Goal: Task Accomplishment & Management: Manage account settings

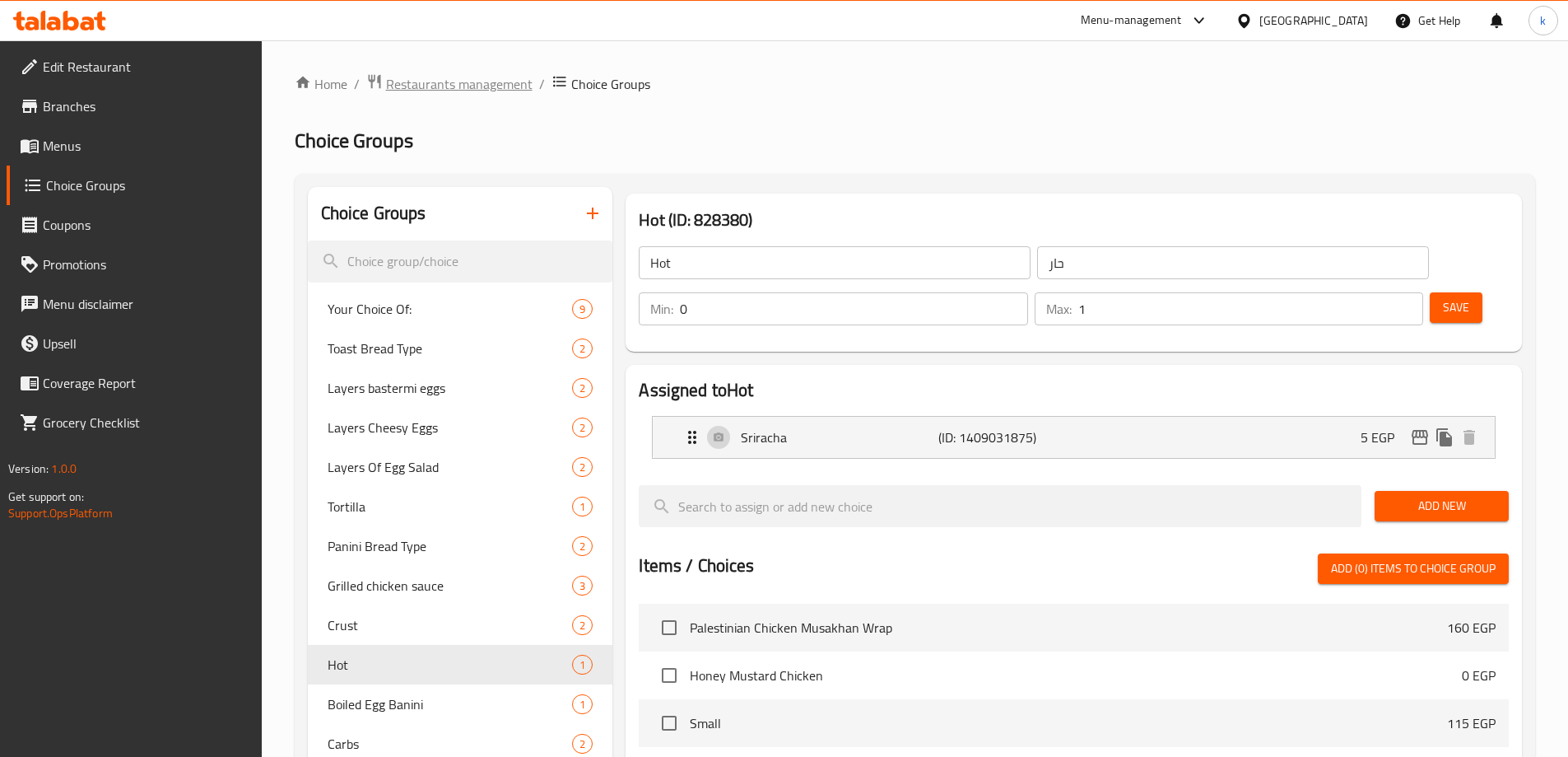
click at [441, 76] on span "Restaurants management" at bounding box center [459, 84] width 147 height 20
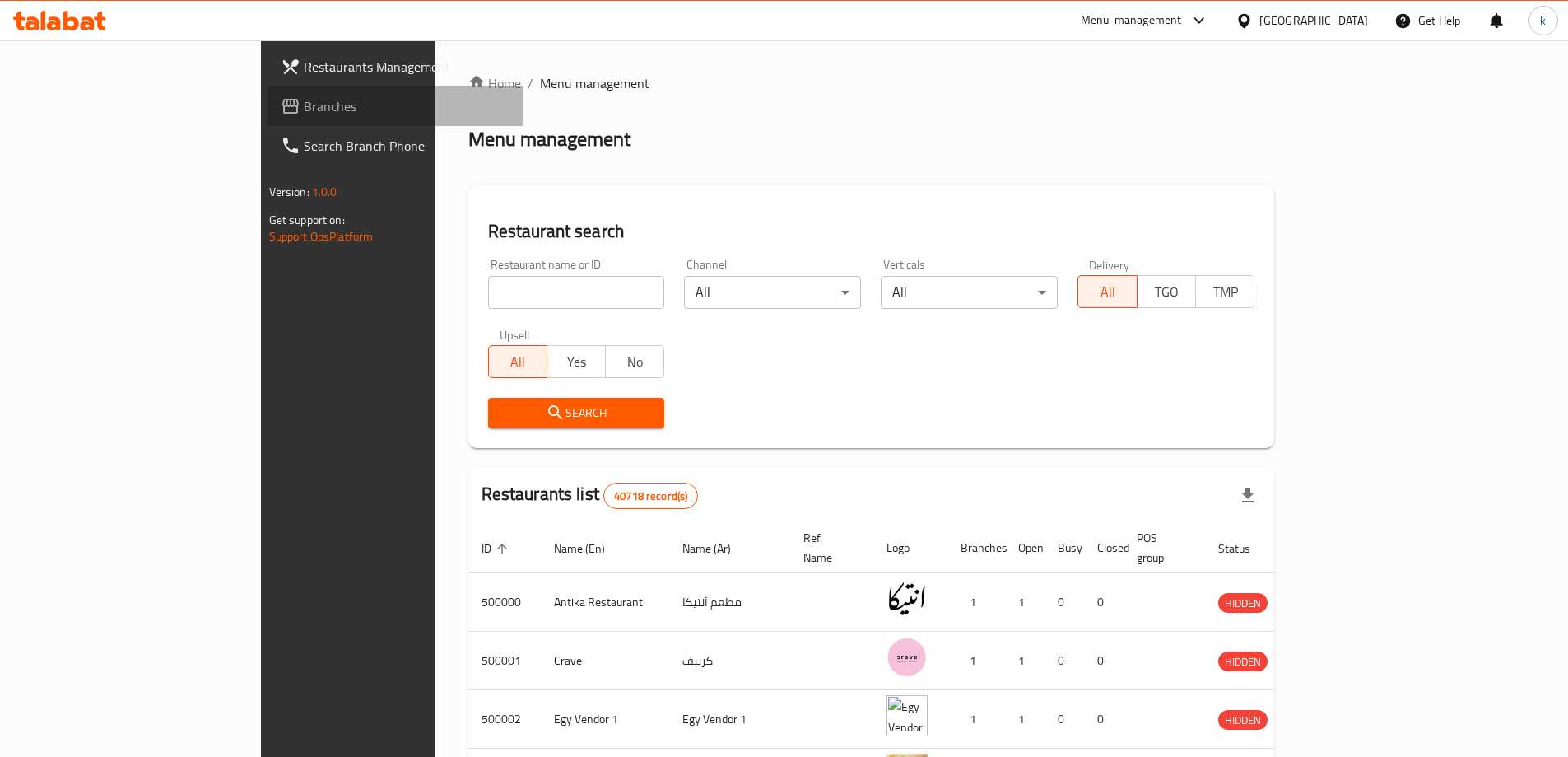
click at [268, 125] on link "Branches" at bounding box center [395, 107] width 255 height 39
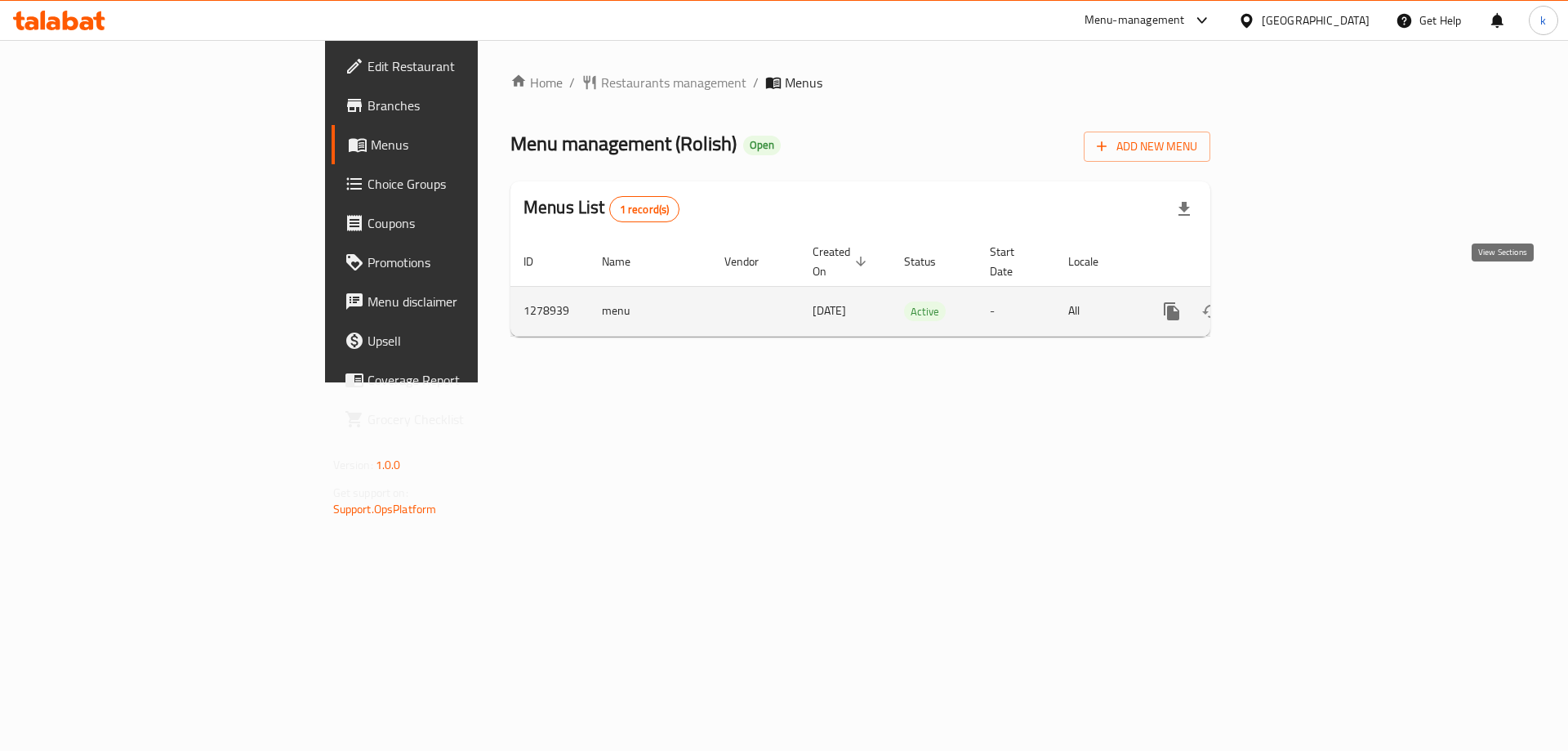
click at [1299, 301] on icon "enhanced table" at bounding box center [1289, 311] width 20 height 20
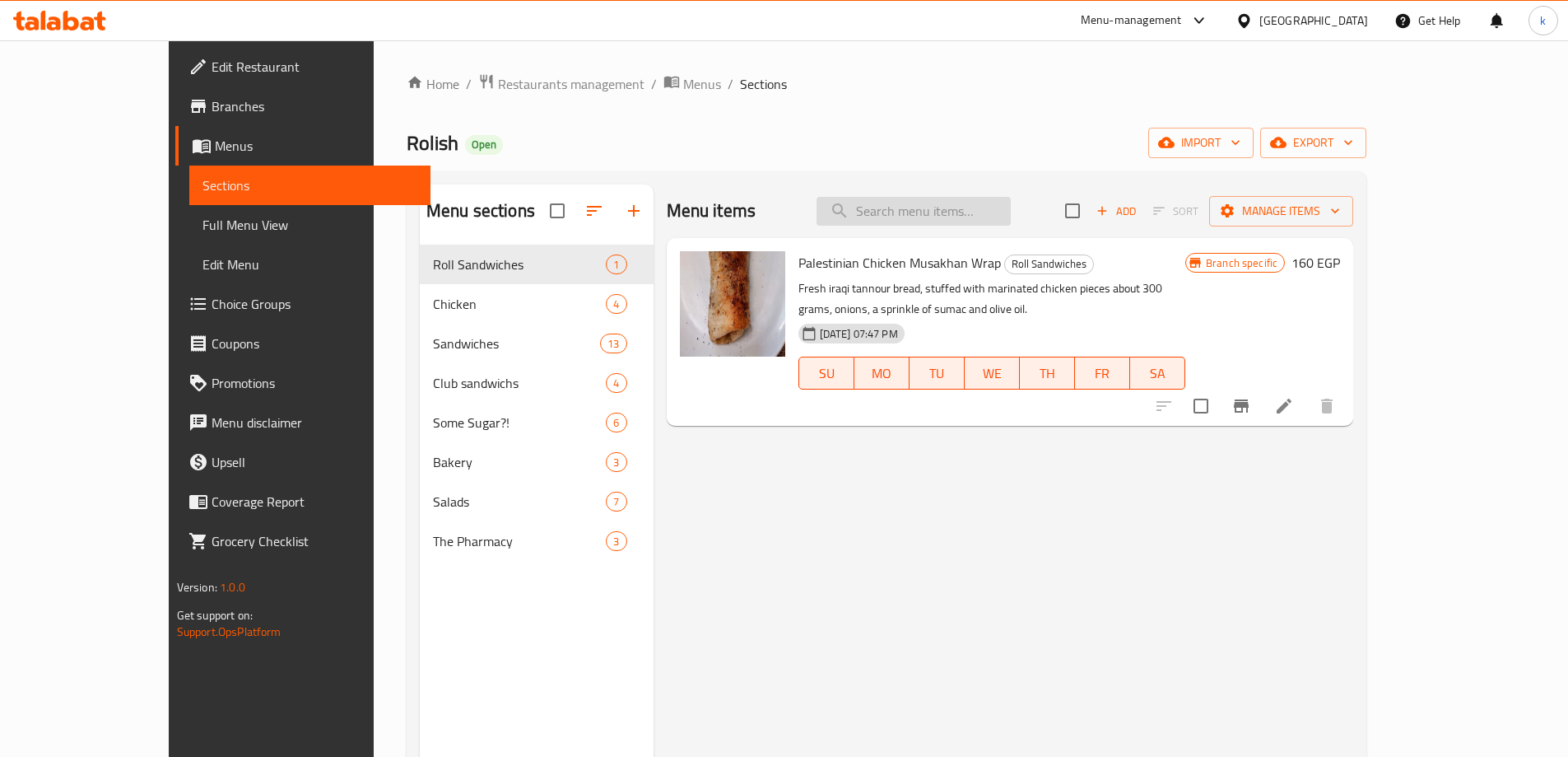
click at [946, 211] on input "search" at bounding box center [913, 211] width 194 height 29
paste input "Chicken Shish Tawook"
type input "Chicken Shish Tawook"
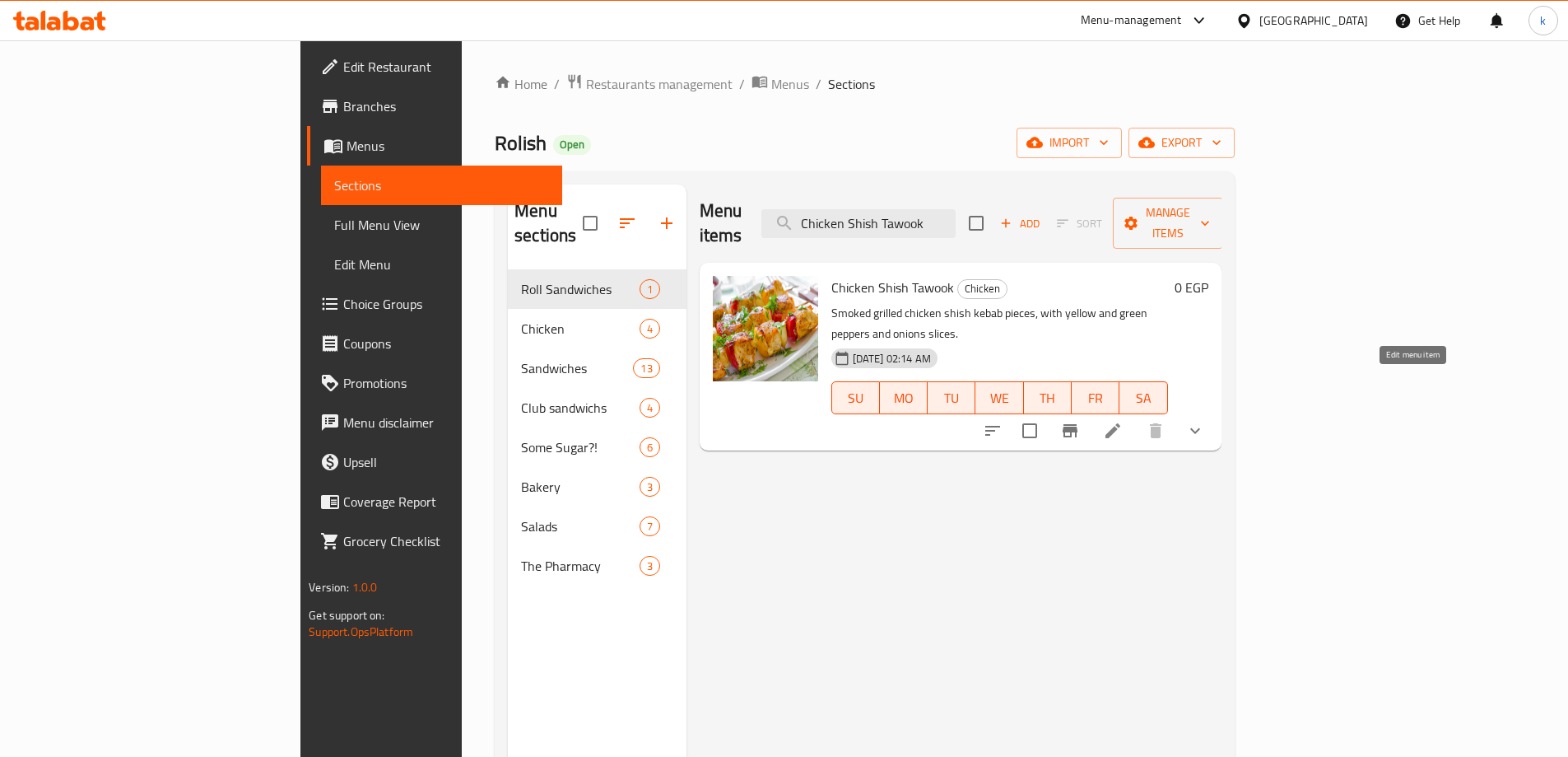
click at [1123, 421] on icon at bounding box center [1113, 431] width 20 height 20
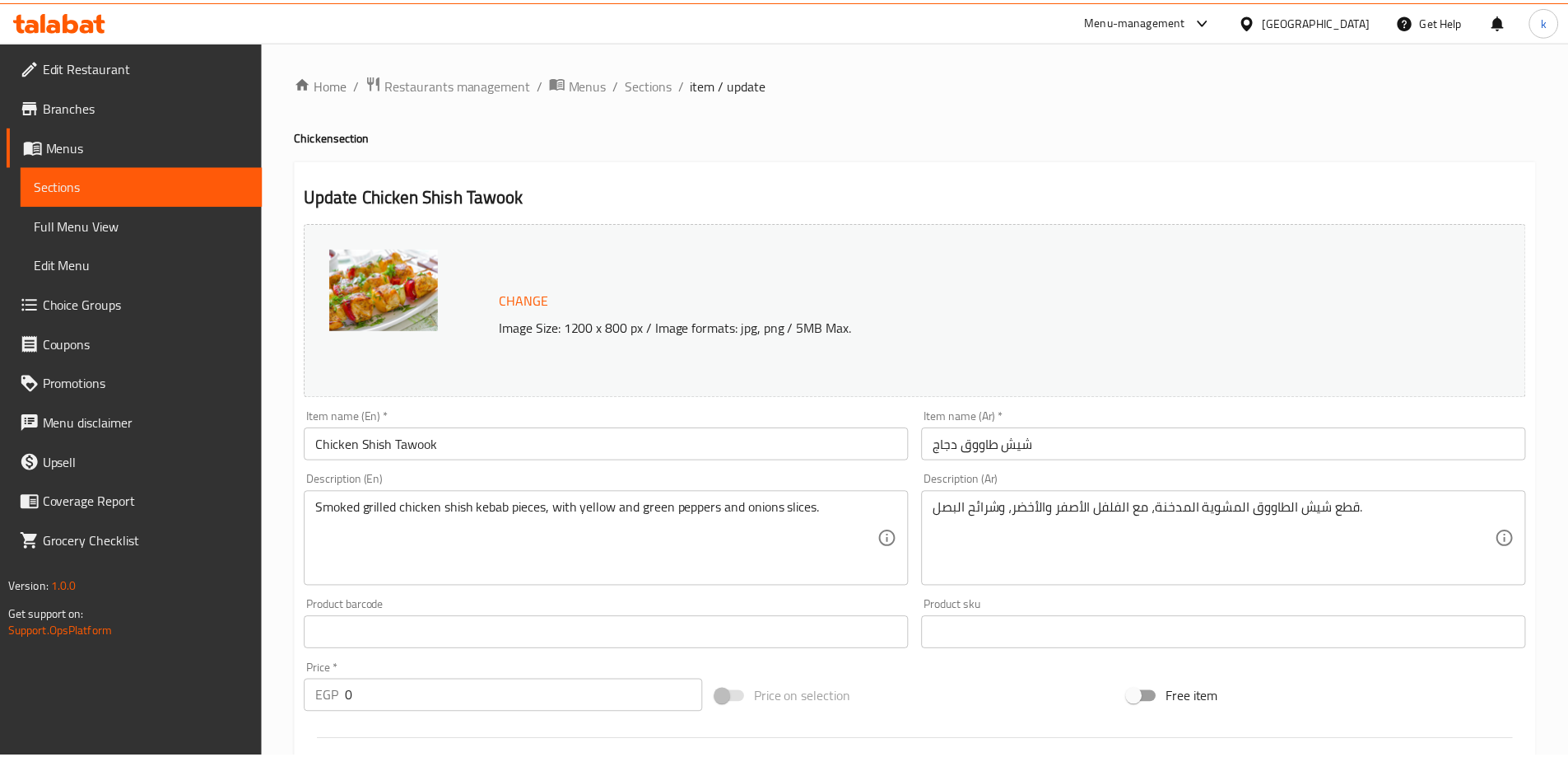
scroll to position [468, 0]
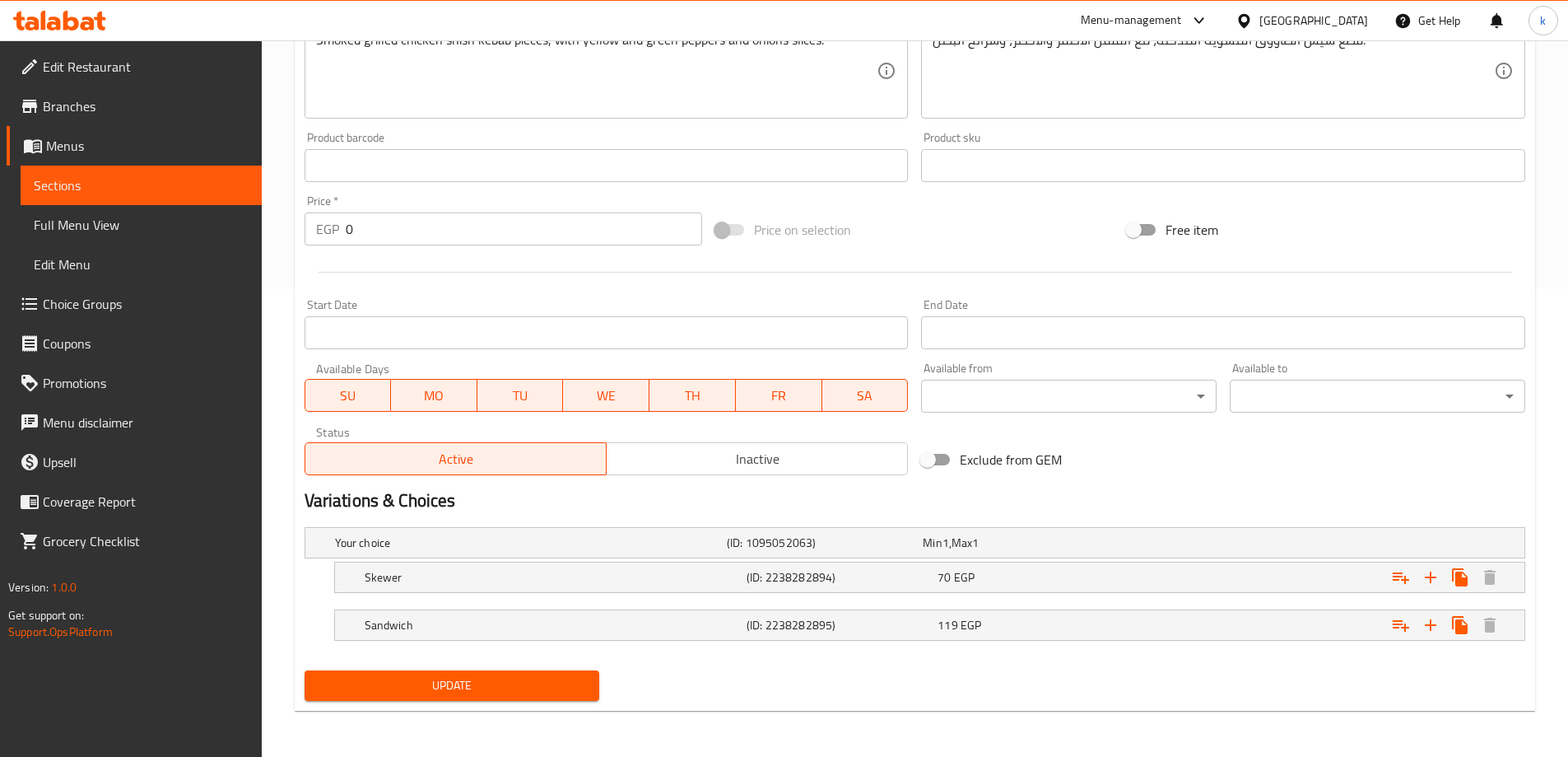
click at [1164, 484] on div "Variations & Choices" at bounding box center [915, 501] width 1234 height 38
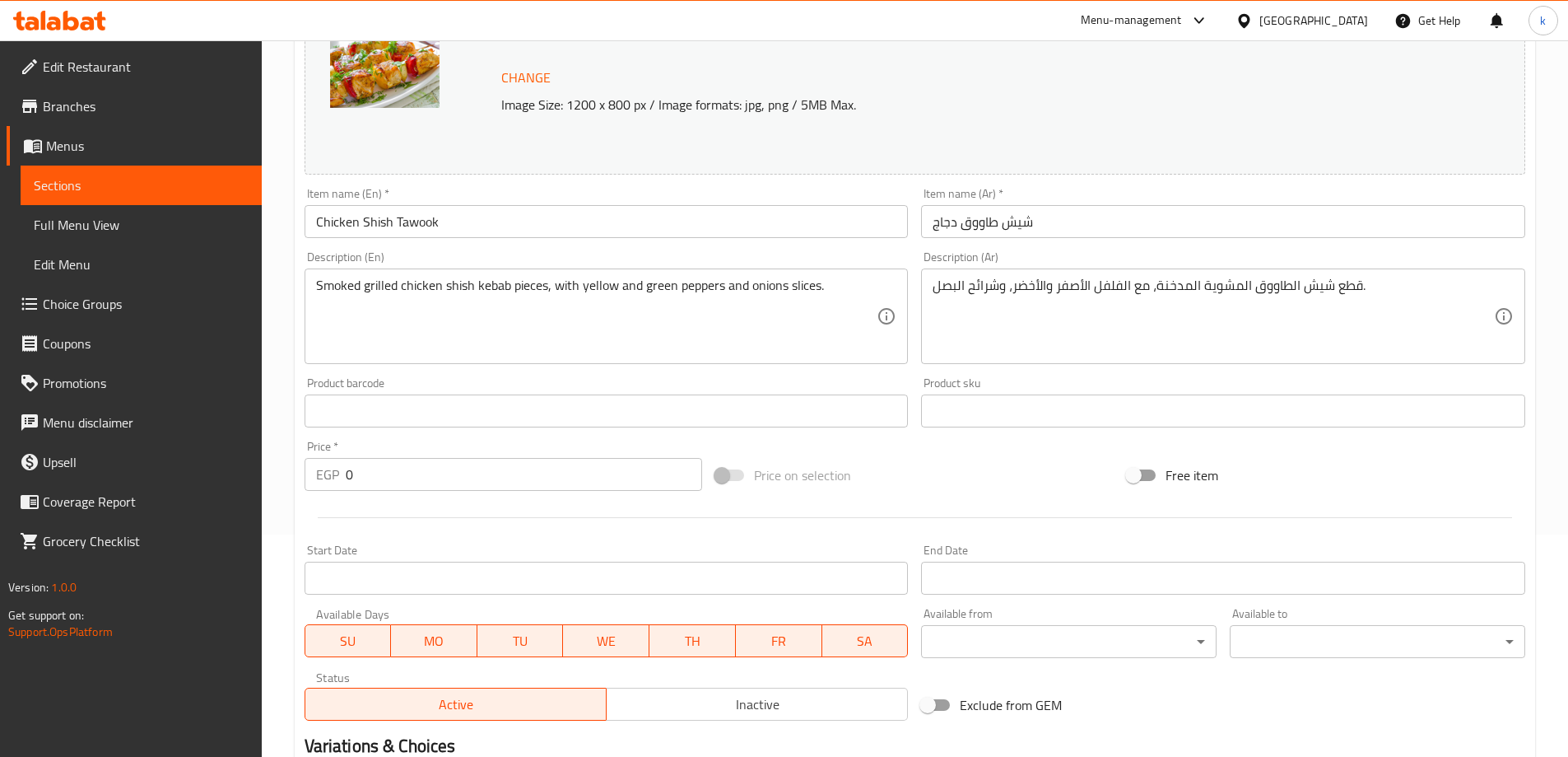
scroll to position [0, 0]
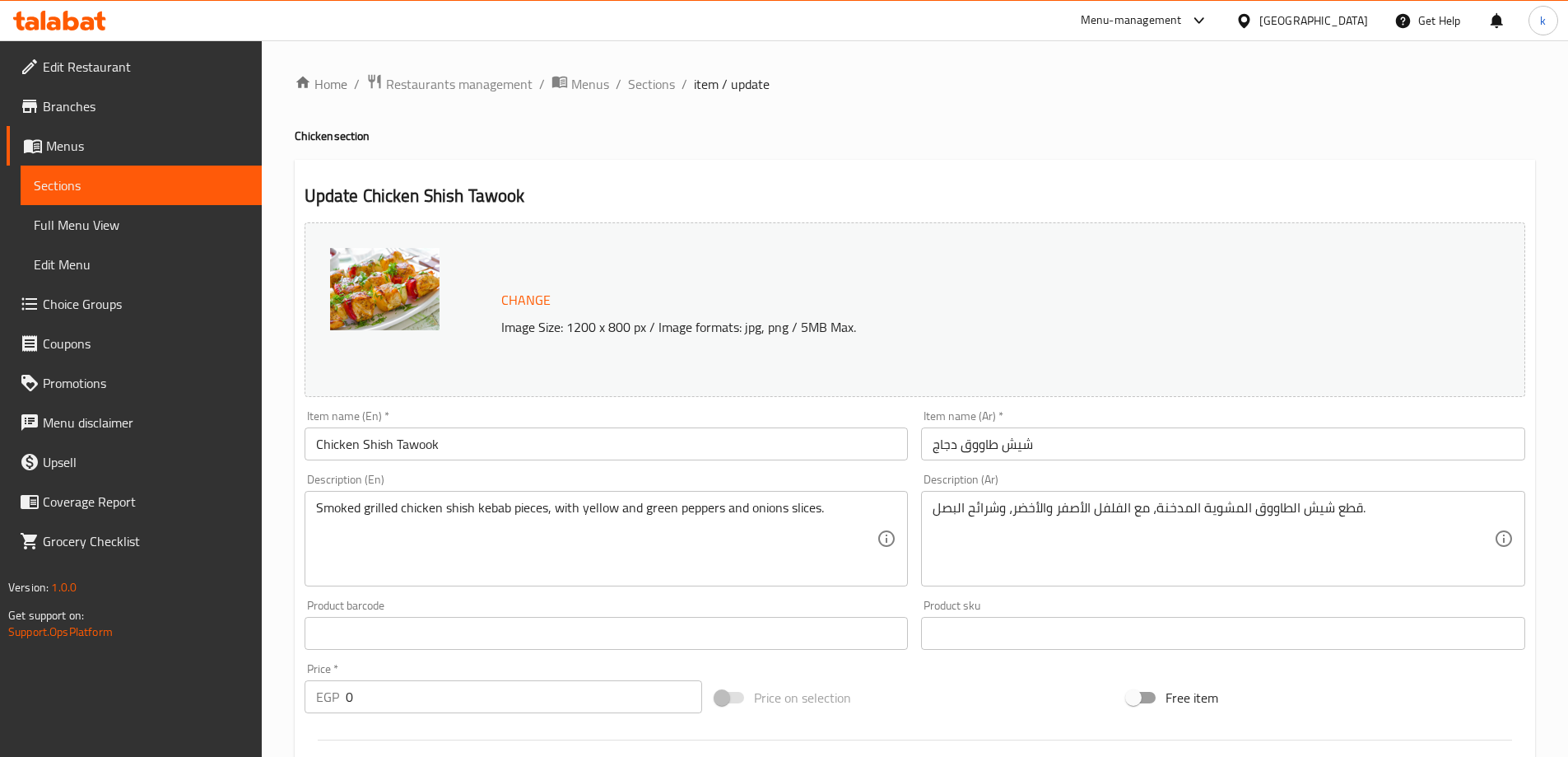
click at [683, 82] on li "/" at bounding box center [684, 84] width 5 height 20
click at [670, 84] on span "Sections" at bounding box center [651, 84] width 47 height 20
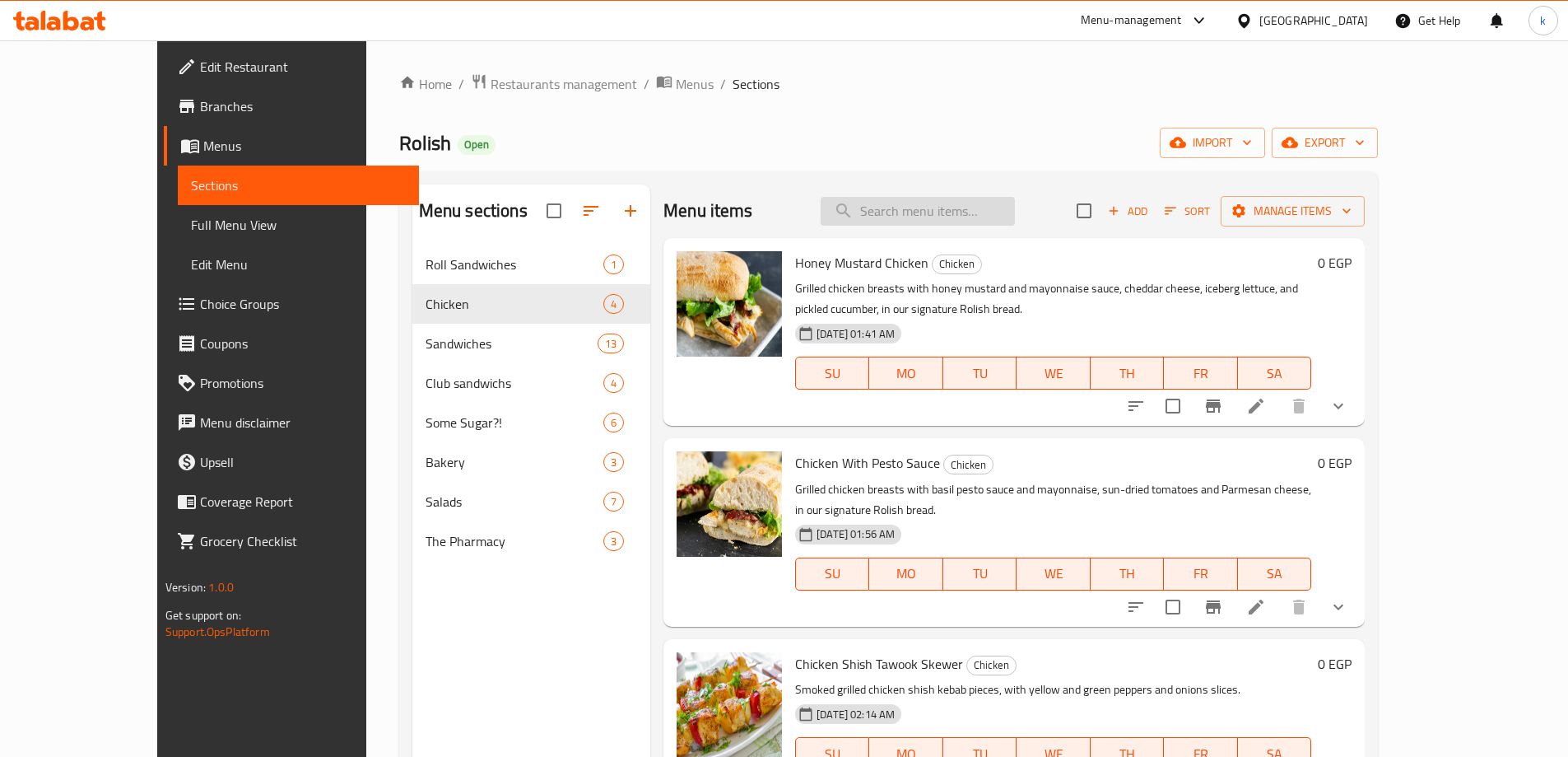
click at [967, 219] on input "search" at bounding box center [917, 211] width 194 height 29
paste input "Chicken Shish Tawook Skewer"
type input "Chicken Shish Tawook Skewer"
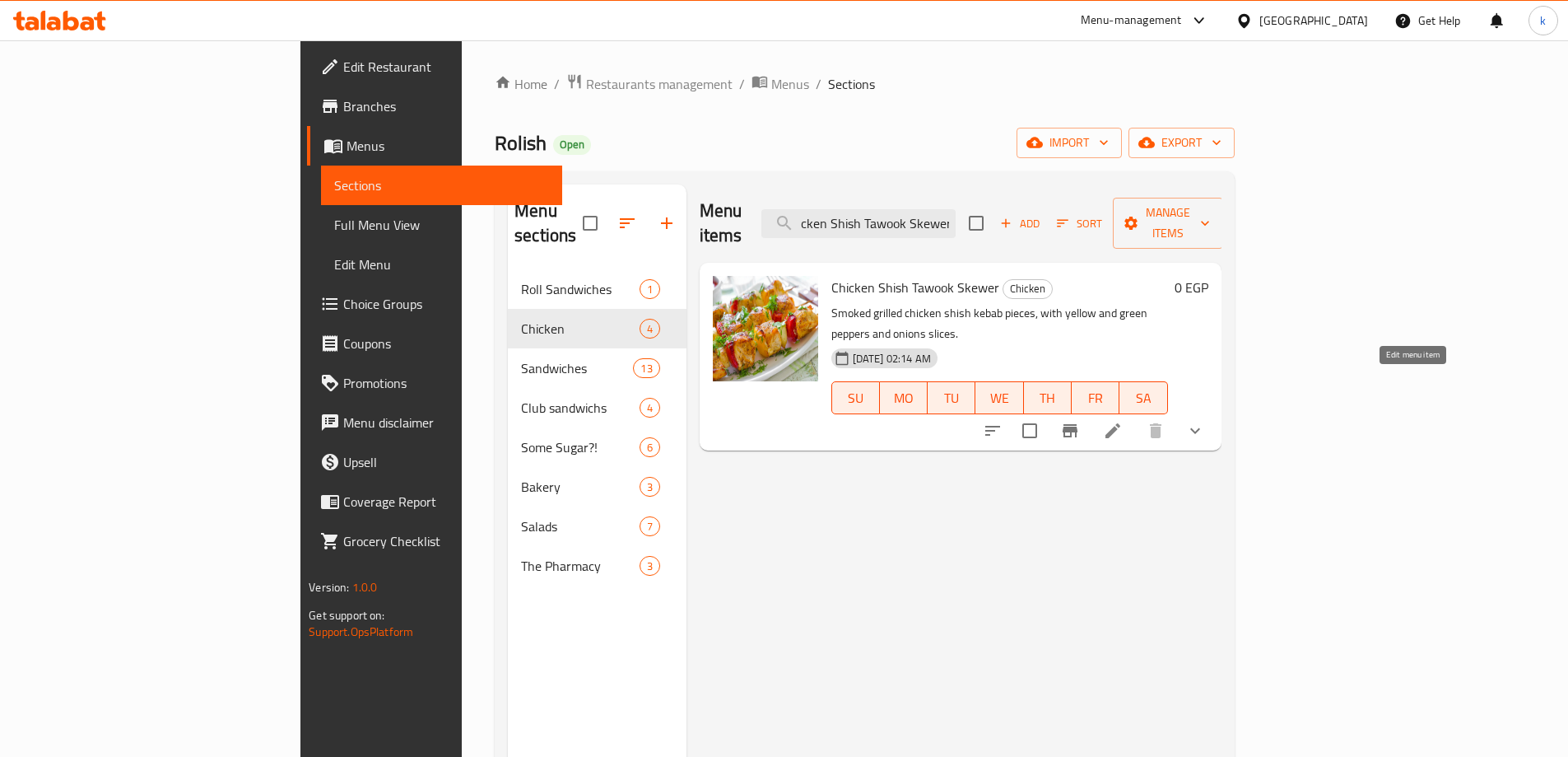
click at [1123, 421] on icon at bounding box center [1113, 431] width 20 height 20
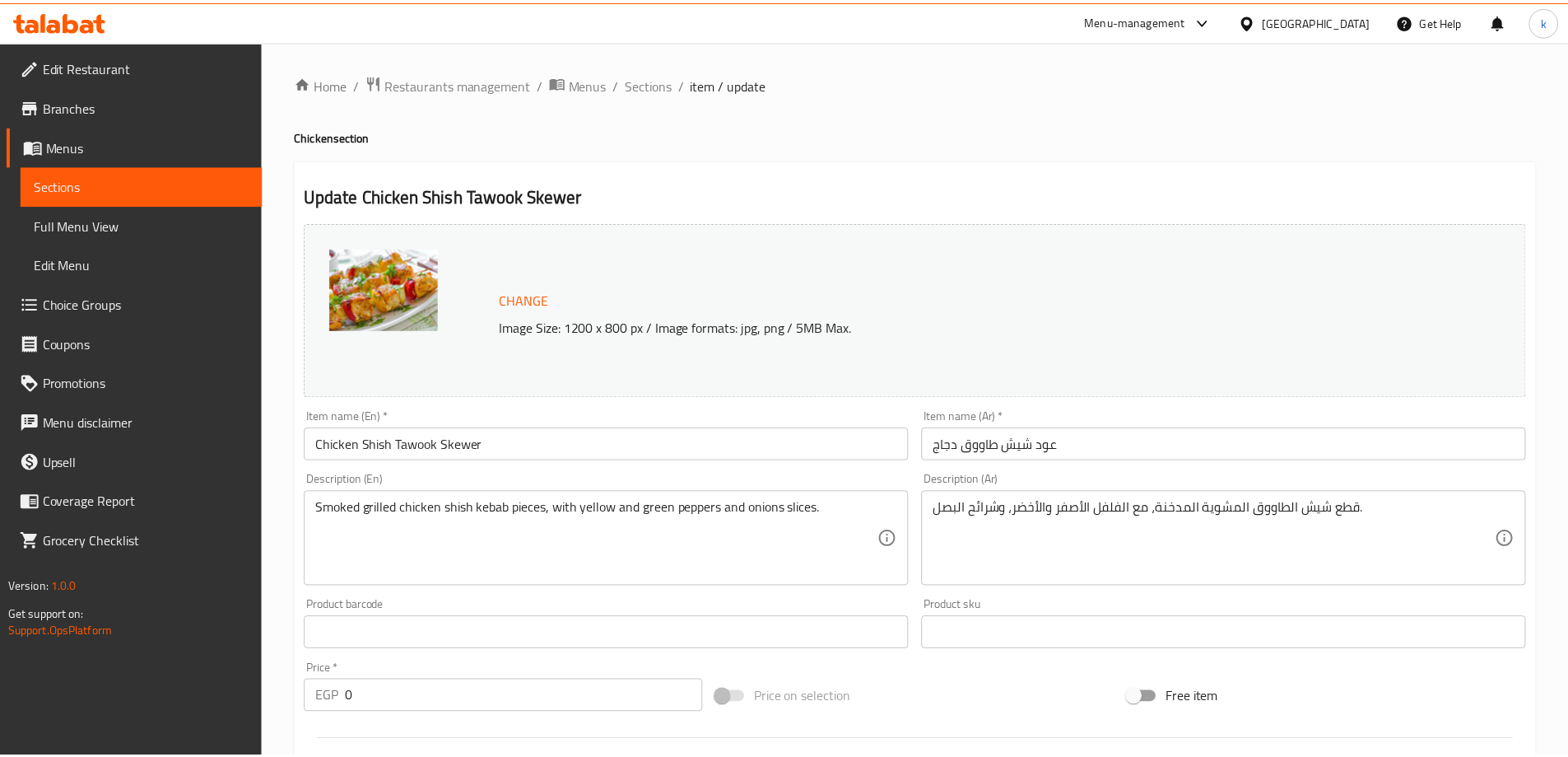
scroll to position [563, 0]
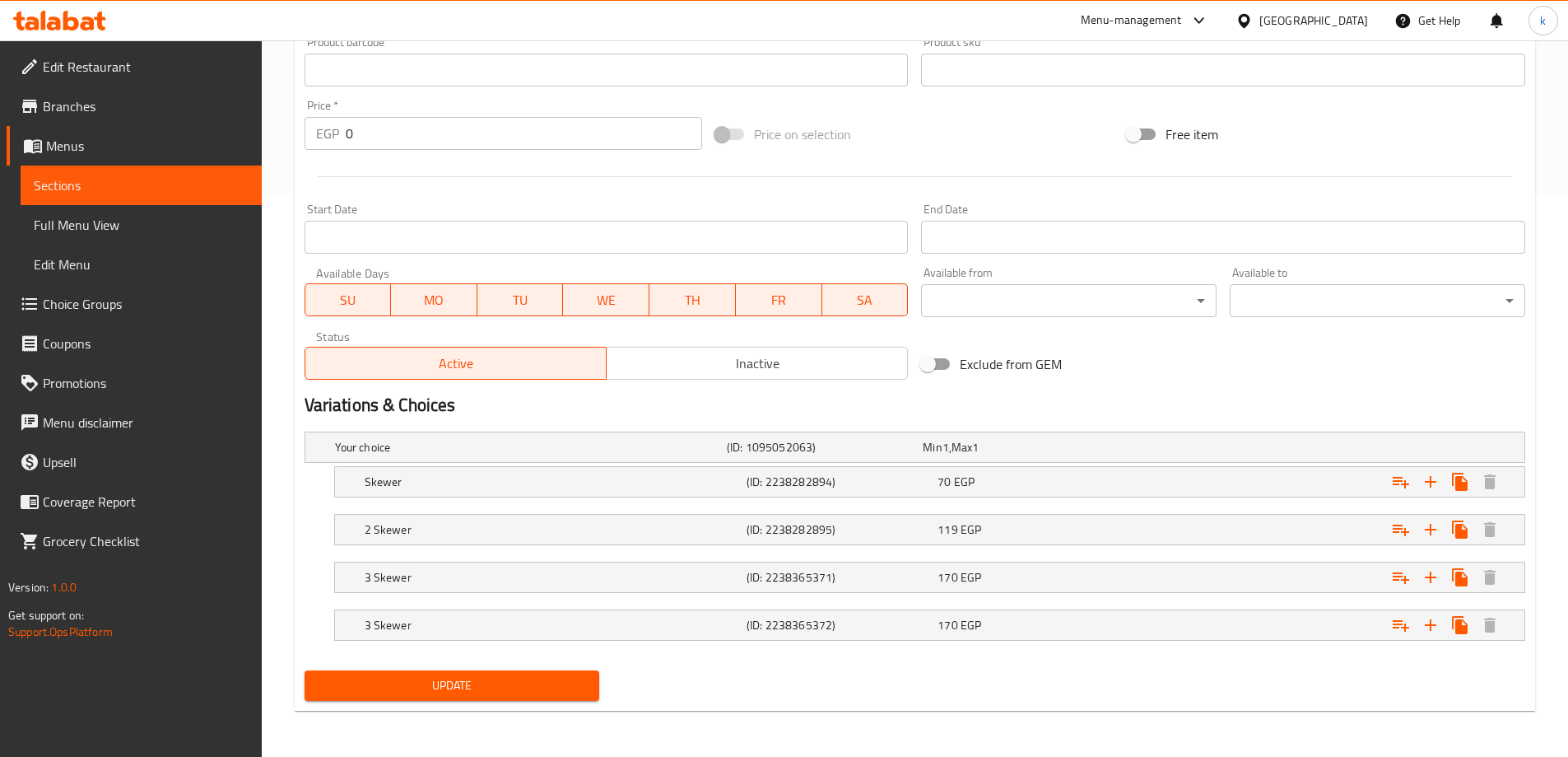
click at [1196, 366] on div "Exclude from GEM" at bounding box center [1120, 364] width 412 height 45
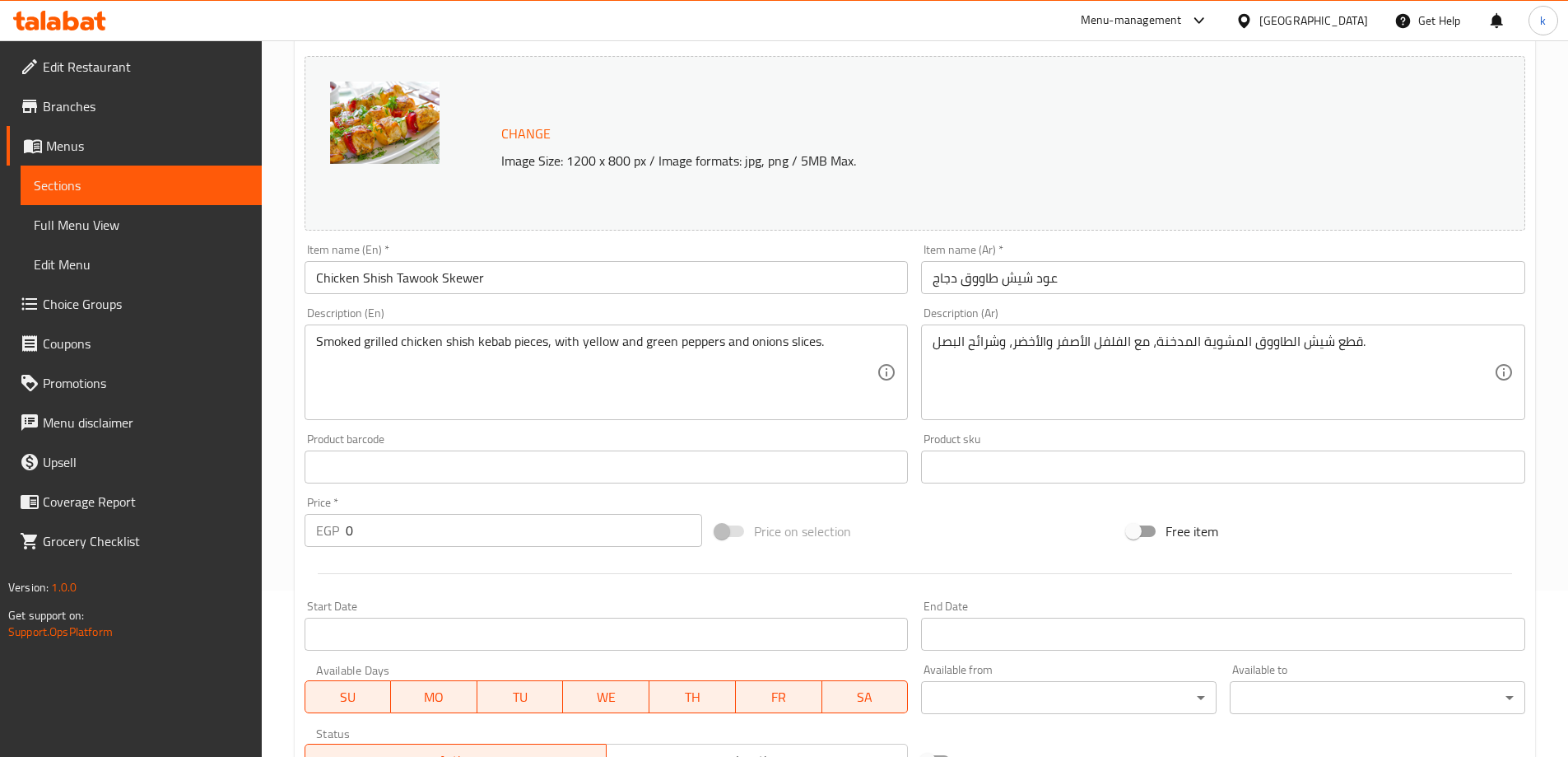
scroll to position [0, 0]
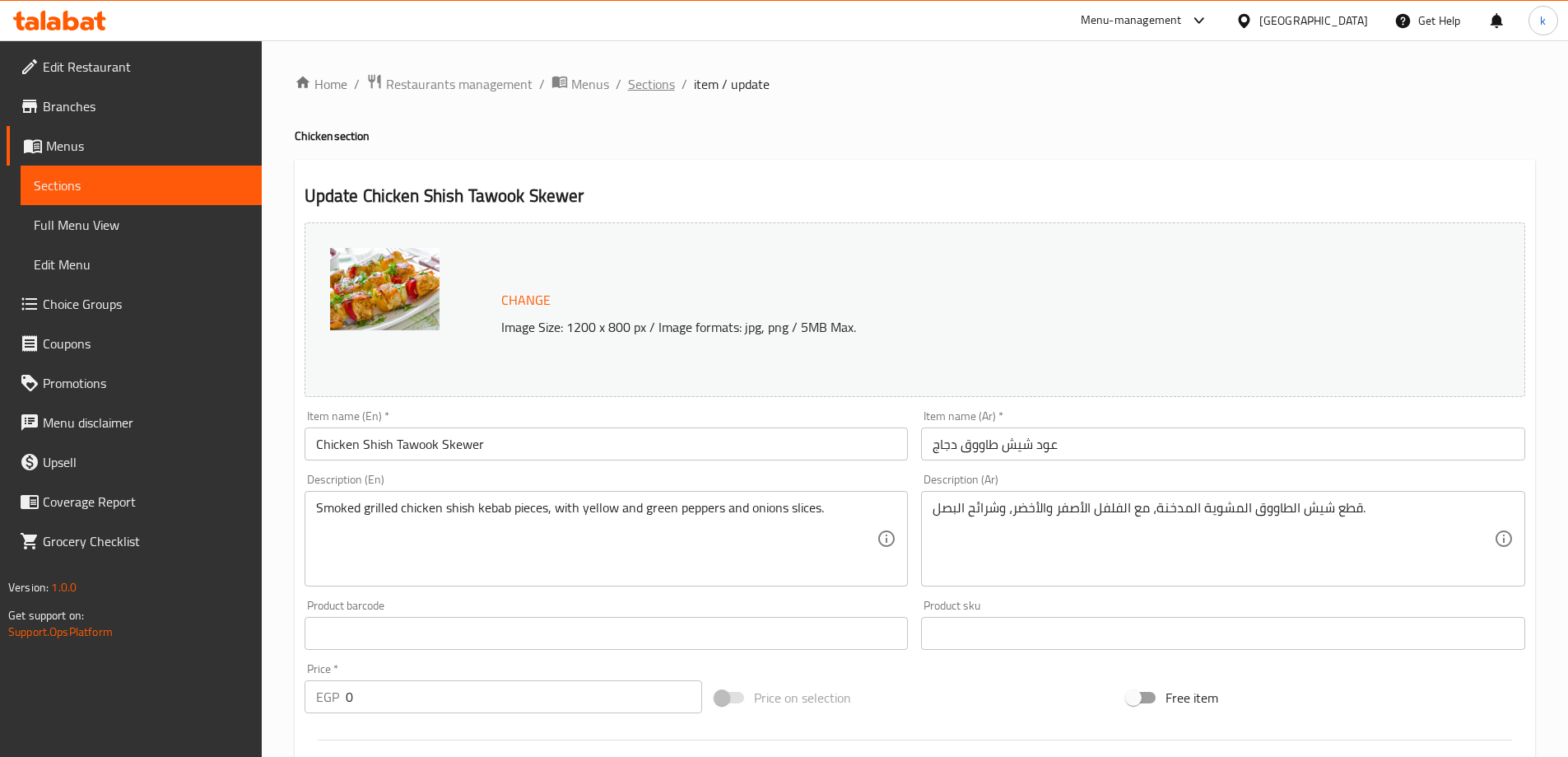
click at [661, 78] on span "Sections" at bounding box center [651, 84] width 47 height 20
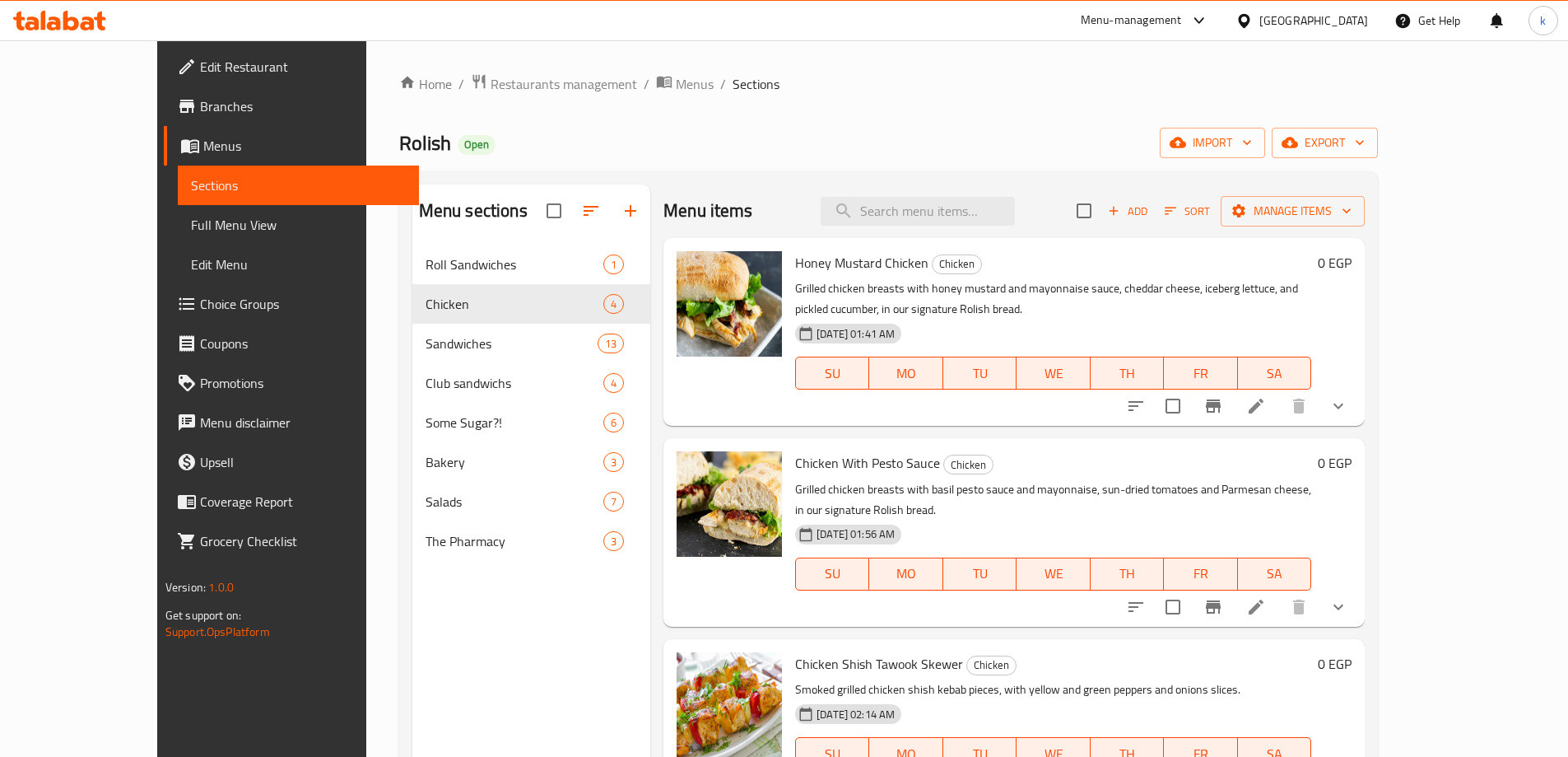
click at [200, 294] on span "Choice Groups" at bounding box center [303, 304] width 206 height 20
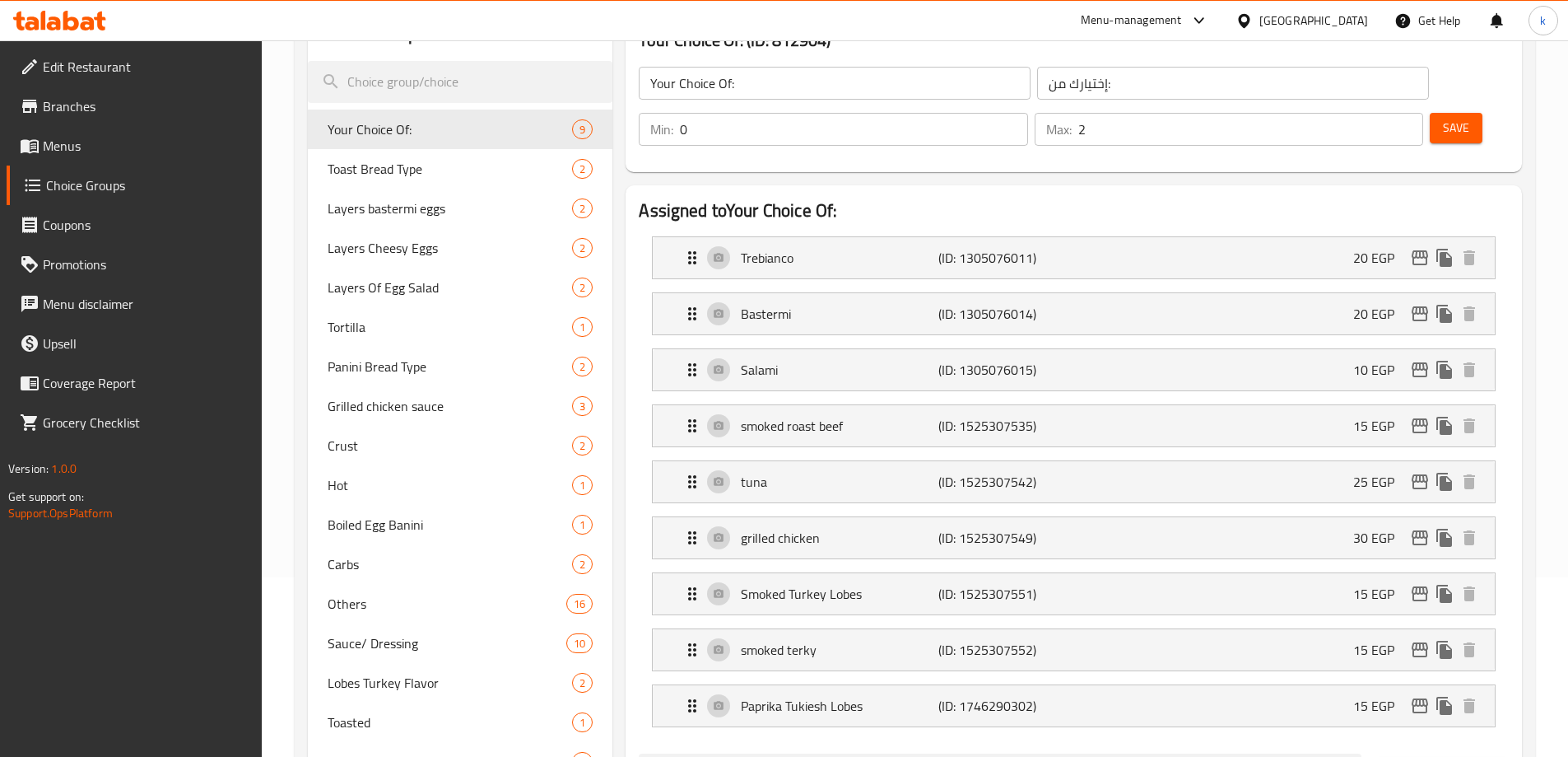
scroll to position [412, 0]
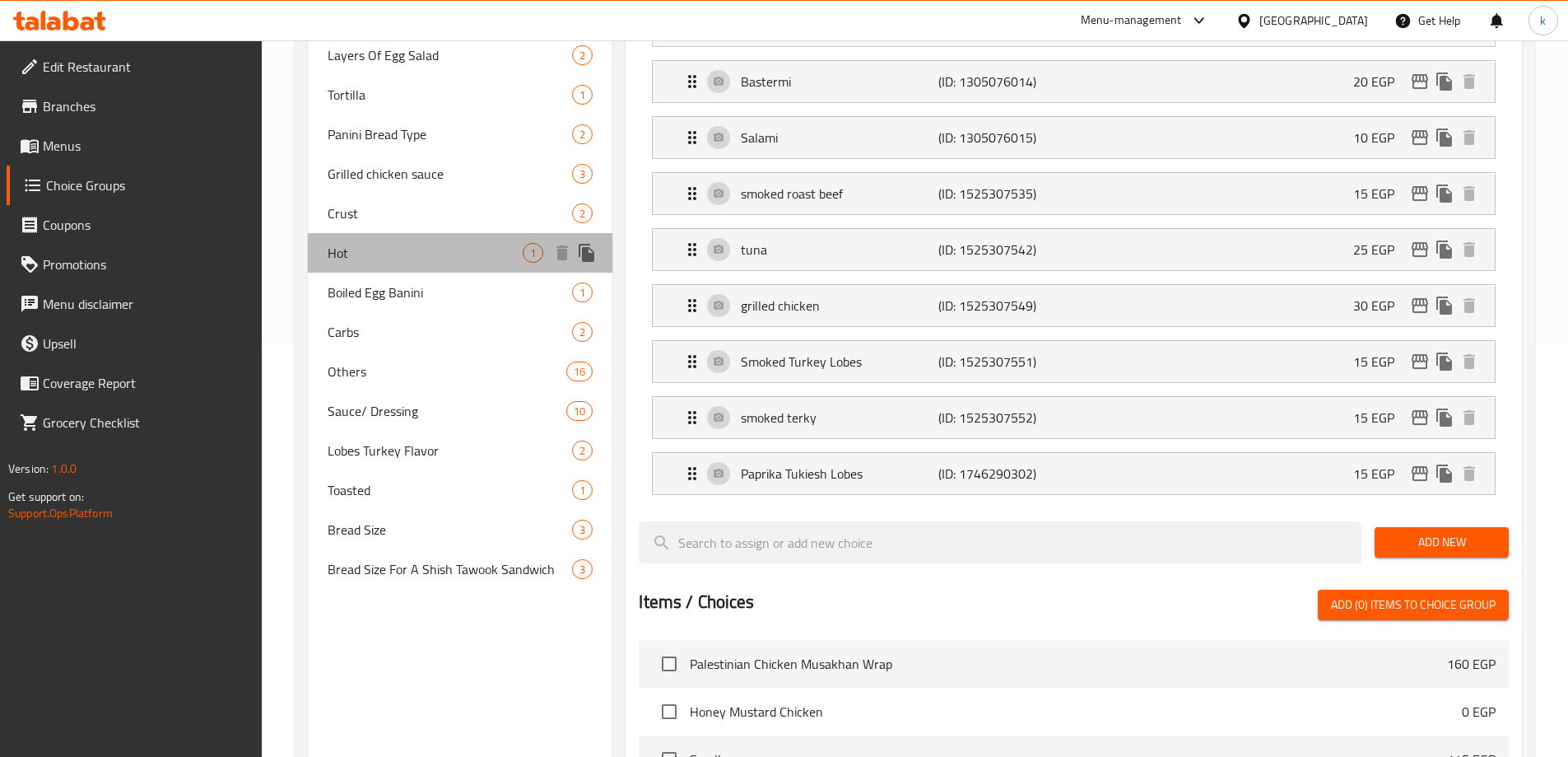
click at [377, 262] on span "Hot" at bounding box center [425, 253] width 196 height 20
type input "Hot"
type input "حار"
type input "1"
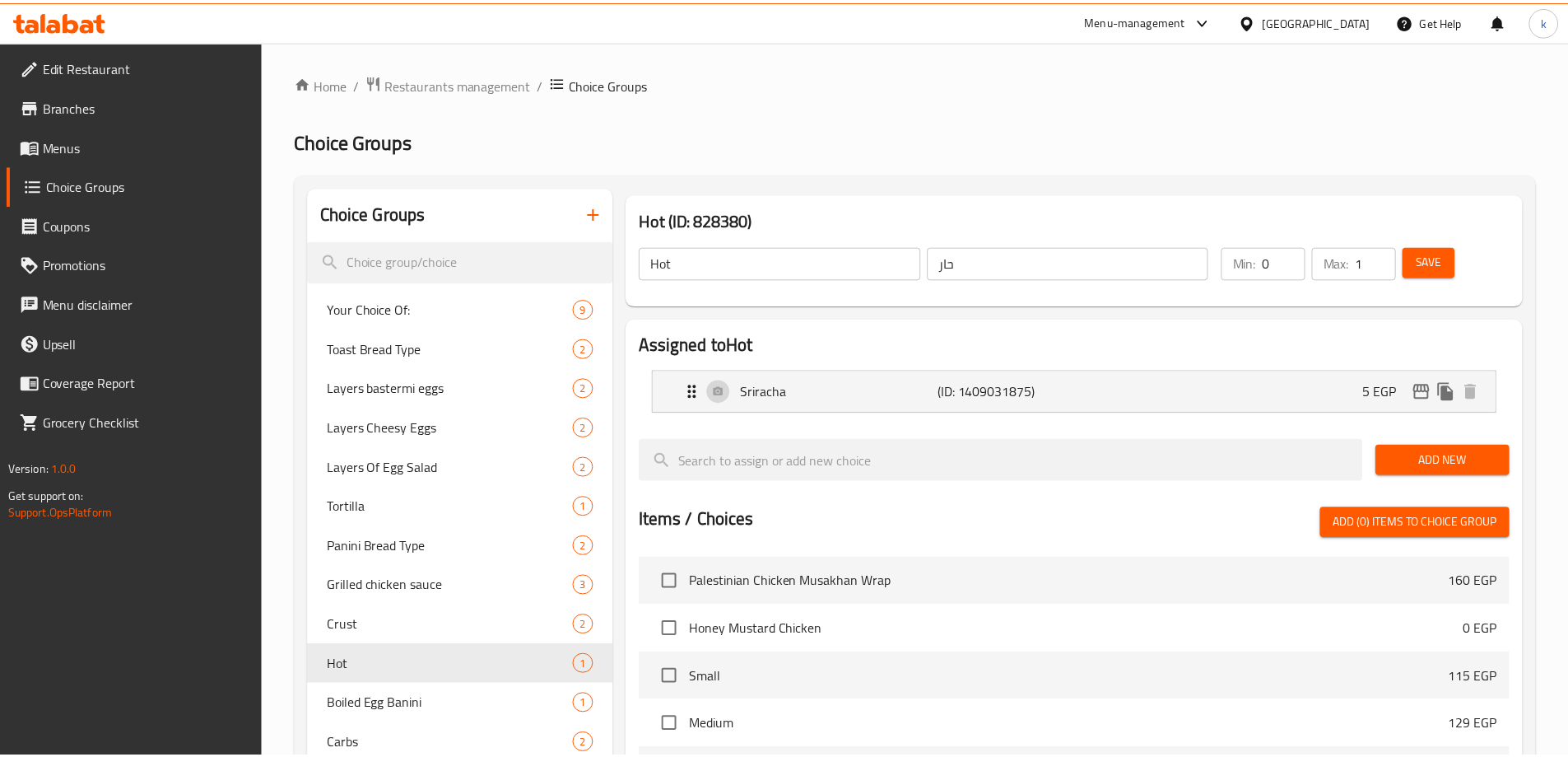
scroll to position [429, 0]
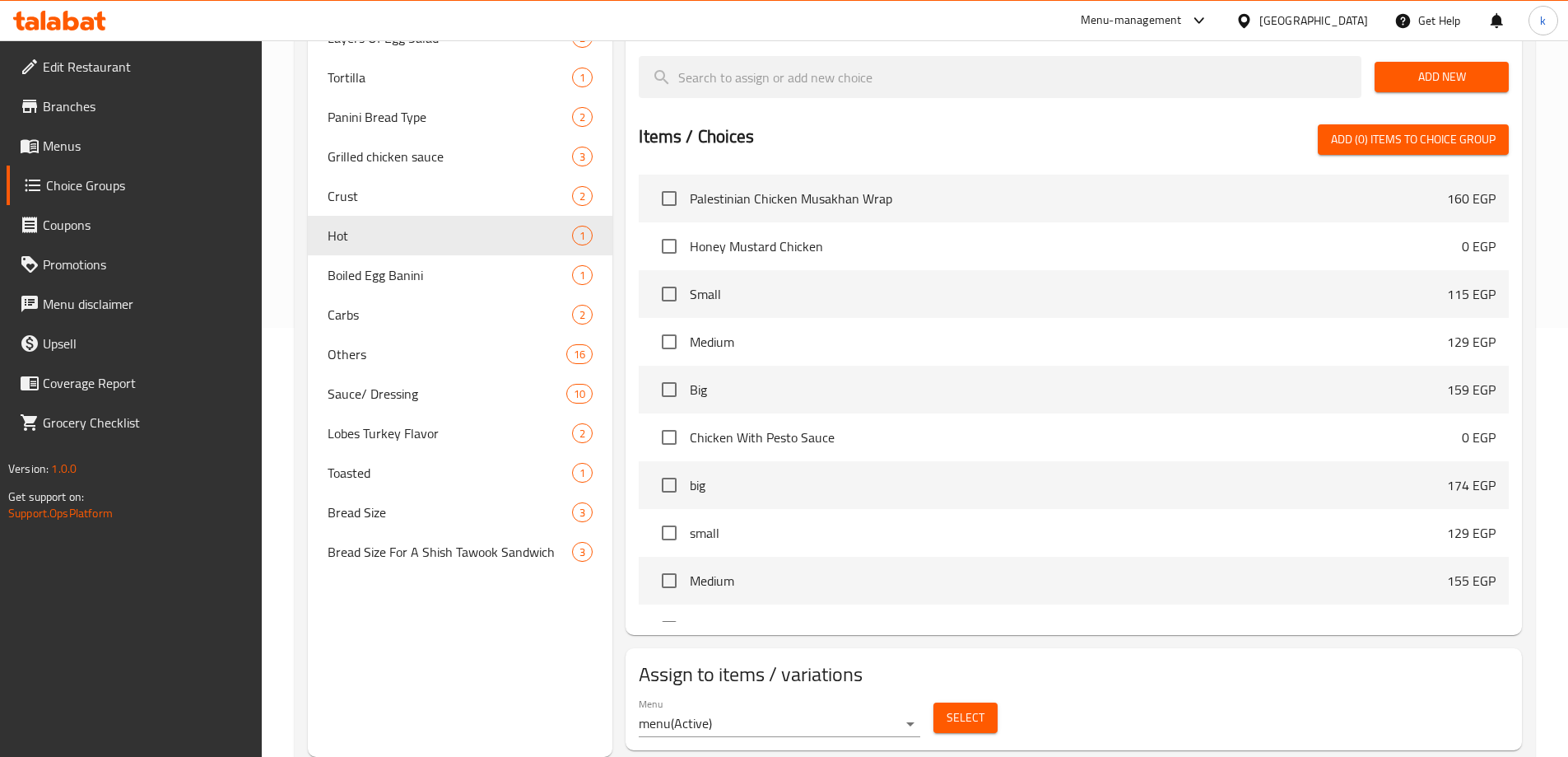
click at [1278, 661] on h2 "Assign to items / variations" at bounding box center [1074, 674] width 870 height 26
